Goal: Transaction & Acquisition: Book appointment/travel/reservation

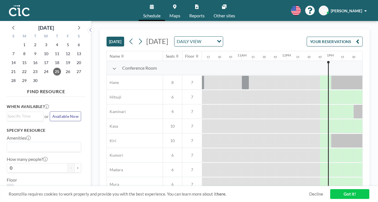
scroll to position [0, 454]
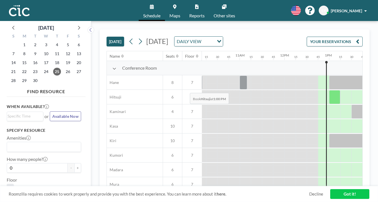
click at [329, 90] on div at bounding box center [334, 97] width 11 height 14
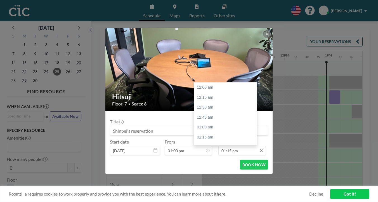
scroll to position [473, 0]
click at [230, 146] on input "01:15 pm" at bounding box center [242, 151] width 48 height 10
click at [208, 167] on div "02:00 pm" at bounding box center [227, 172] width 66 height 10
type input "02:00 pm"
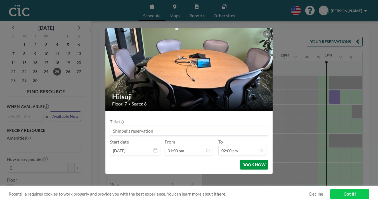
click at [240, 160] on button "BOOK NOW" at bounding box center [254, 165] width 28 height 10
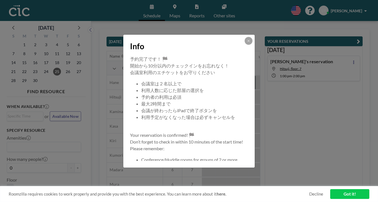
scroll to position [0, 454]
click at [247, 42] on icon at bounding box center [248, 41] width 2 height 2
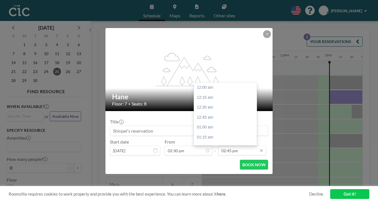
click at [231, 146] on input "02:45 pm" at bounding box center [242, 151] width 48 height 10
click at [215, 193] on div "04:00 pm" at bounding box center [227, 198] width 66 height 10
type input "04:00 pm"
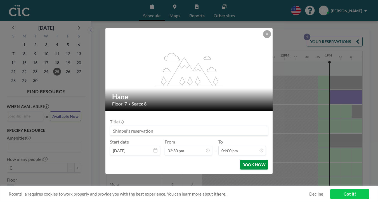
click at [242, 160] on button "BOOK NOW" at bounding box center [254, 165] width 28 height 10
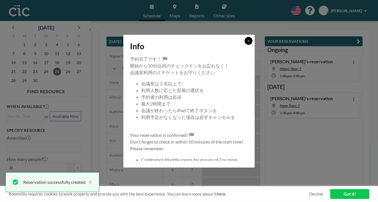
click at [247, 42] on icon at bounding box center [248, 40] width 3 height 3
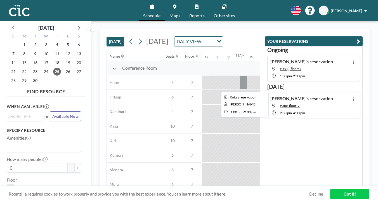
click at [329, 75] on div at bounding box center [351, 82] width 45 height 14
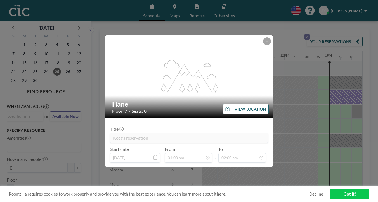
click at [265, 43] on icon at bounding box center [266, 41] width 3 height 3
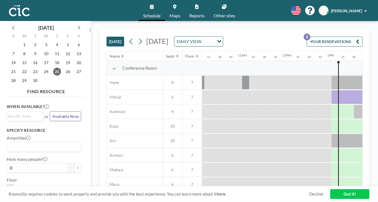
scroll to position [0, 454]
